Goal: Transaction & Acquisition: Purchase product/service

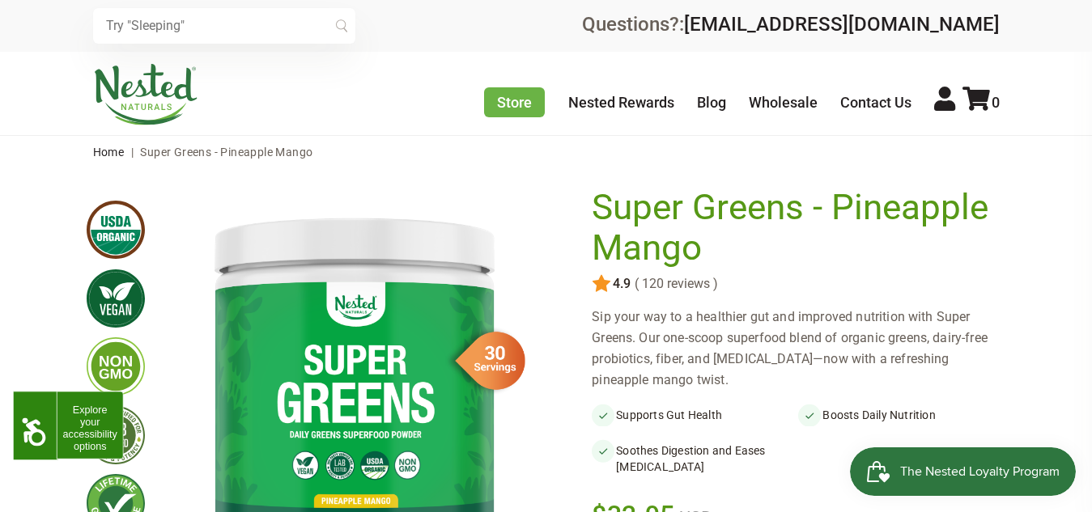
scroll to position [91, 0]
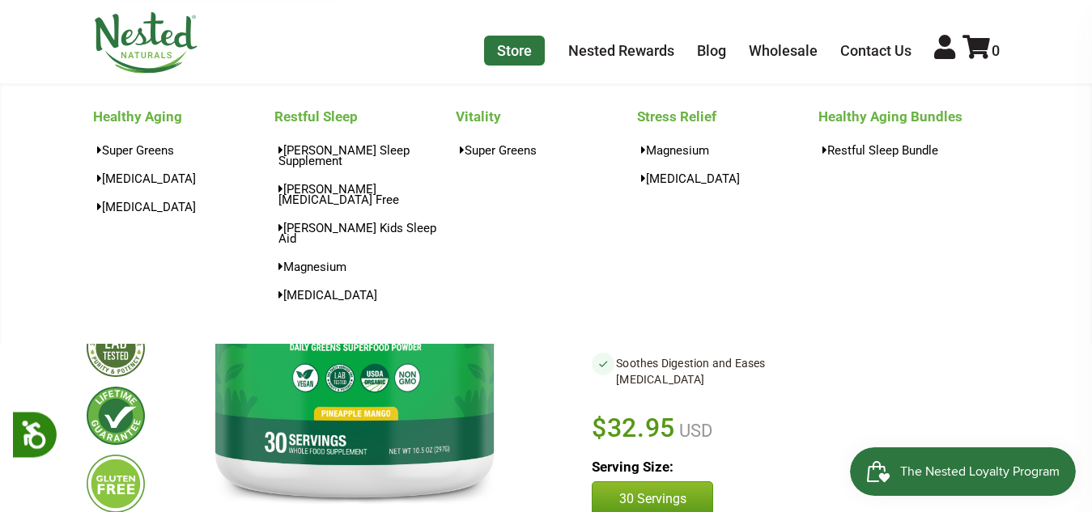
click at [486, 45] on link "Store" at bounding box center [514, 51] width 61 height 30
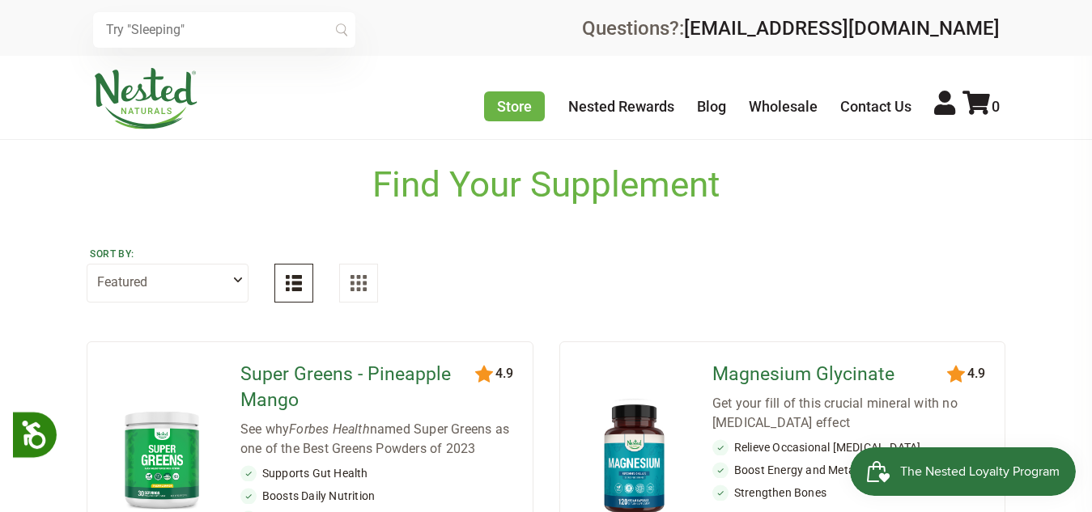
click at [206, 25] on link at bounding box center [546, 256] width 1092 height 512
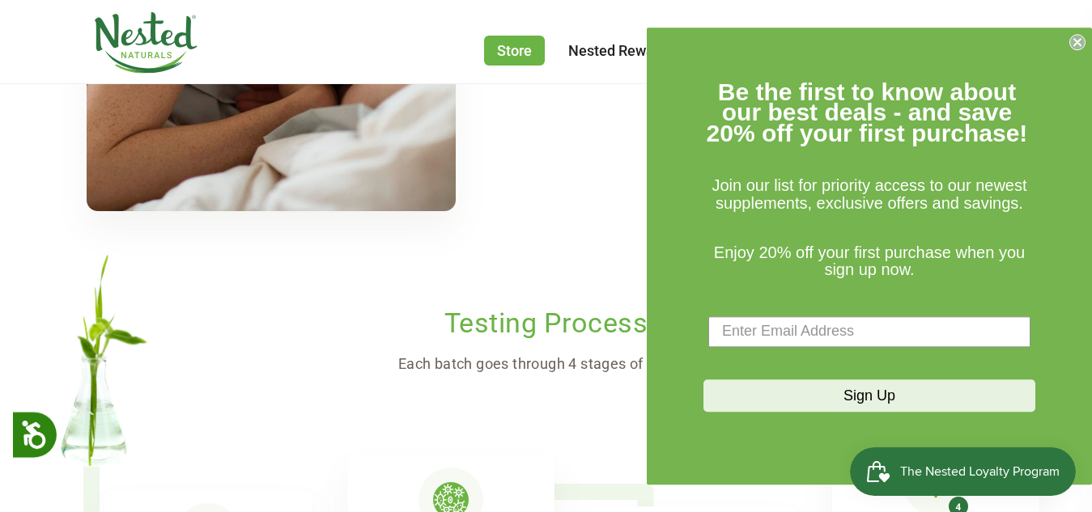
scroll to position [1097, 0]
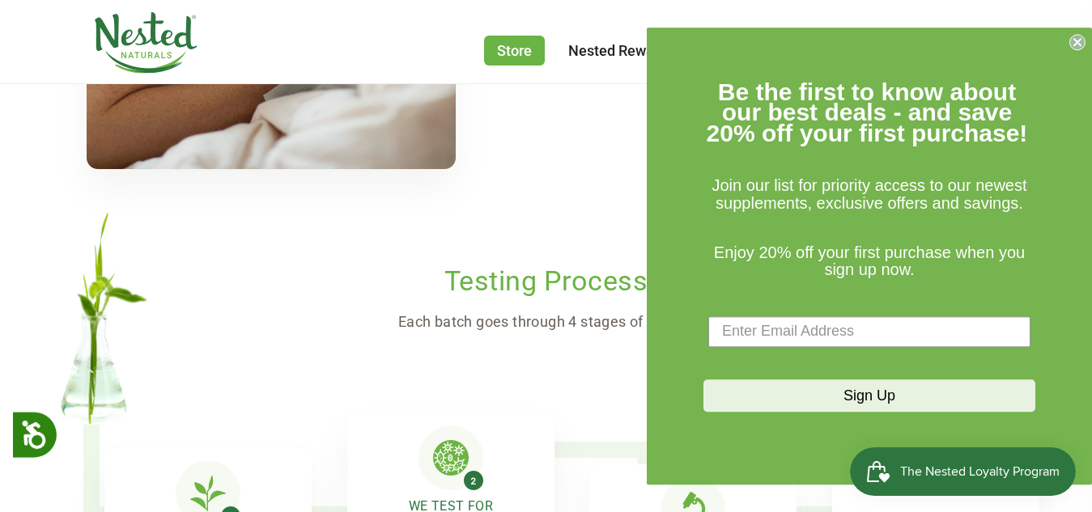
click at [842, 45] on form "Be the first to know about our best deals - and save 20% off your first purchas…" at bounding box center [869, 256] width 445 height 457
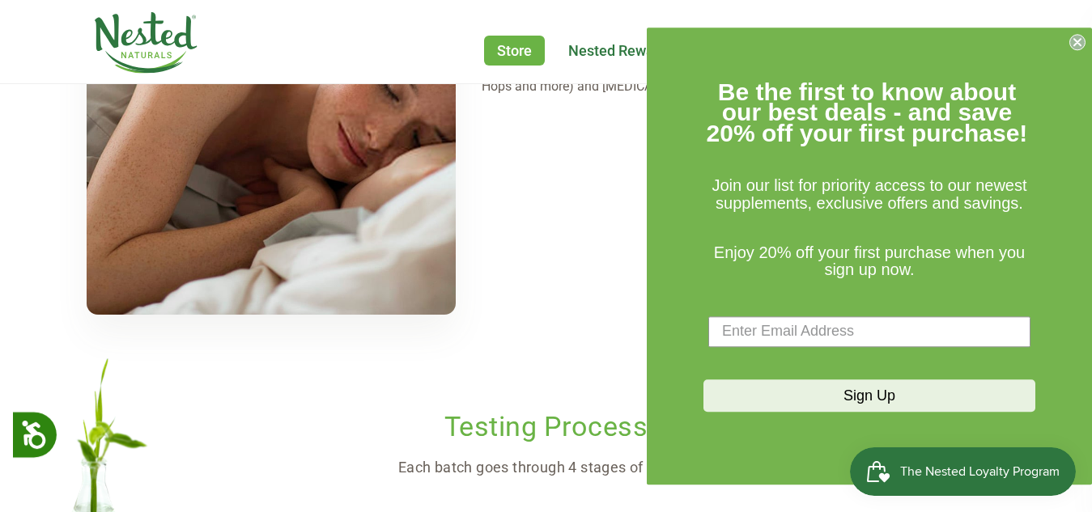
scroll to position [938, 0]
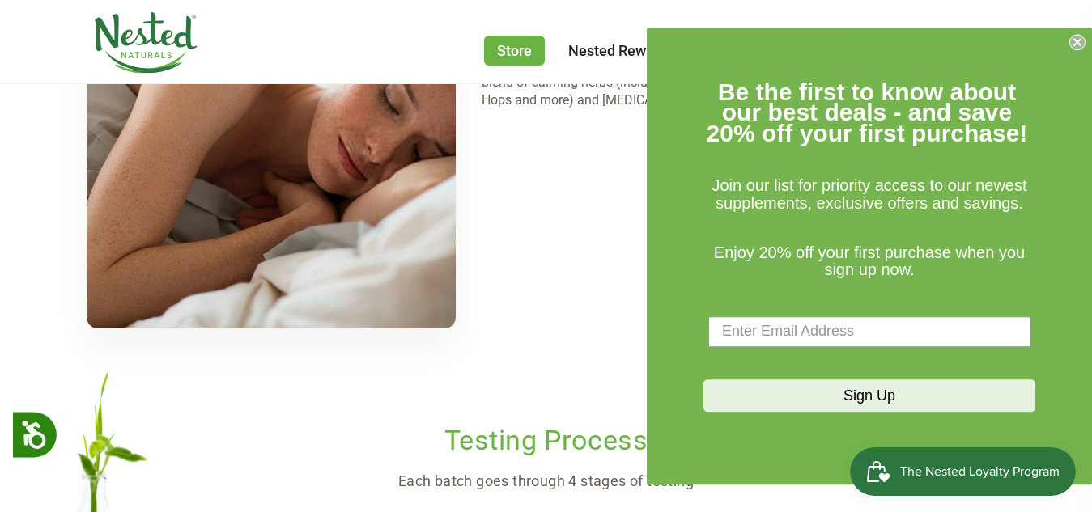
click at [933, 347] on link at bounding box center [546, 256] width 1092 height 512
